Goal: Task Accomplishment & Management: Manage account settings

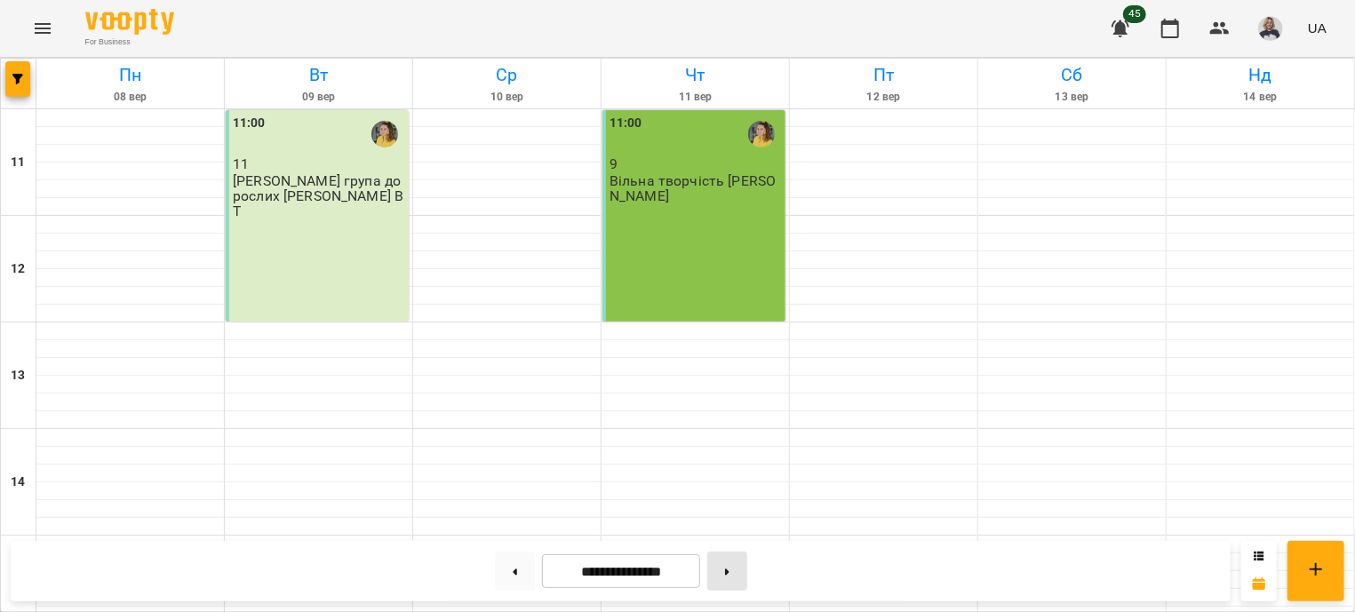
click at [729, 570] on icon at bounding box center [727, 571] width 4 height 7
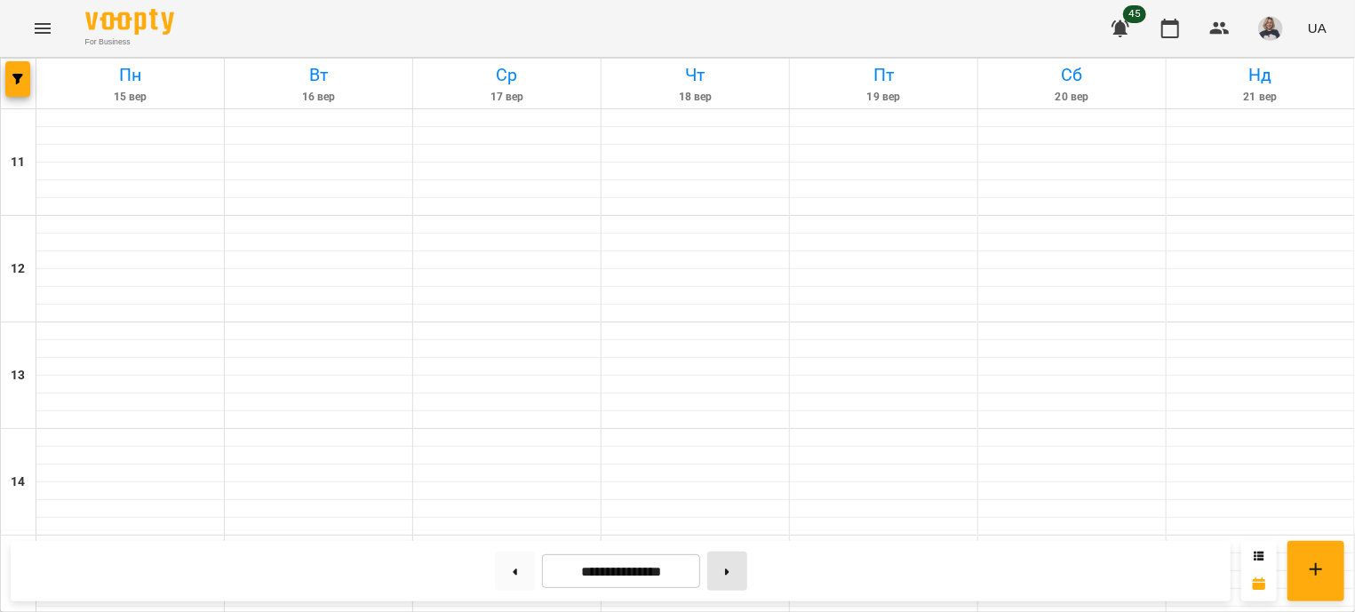
type input "**********"
